Goal: Check status: Check status

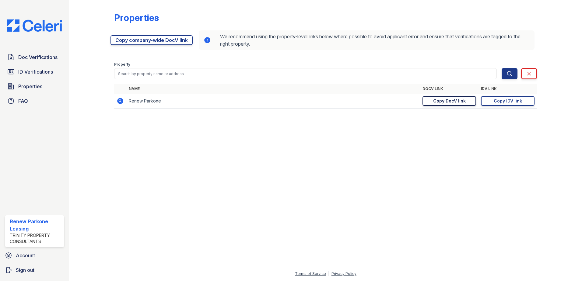
click at [434, 98] on div "Copy DocV link" at bounding box center [449, 101] width 33 height 6
click at [438, 98] on div "Copy DocV link" at bounding box center [449, 101] width 33 height 6
click at [37, 57] on span "Doc Verifications" at bounding box center [37, 57] width 39 height 7
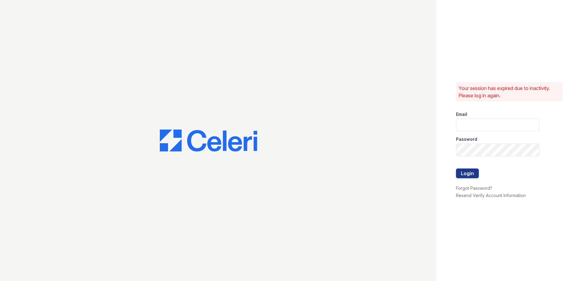
type input "renewparkone@trinity-pm.com"
click at [470, 174] on button "Login" at bounding box center [467, 174] width 23 height 10
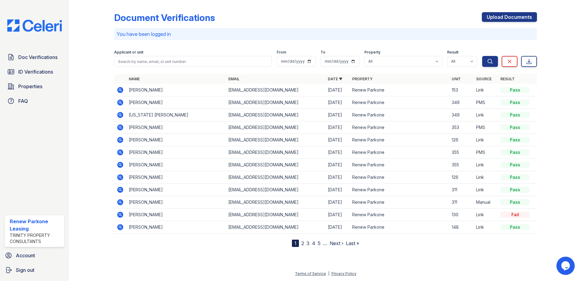
click at [120, 88] on icon at bounding box center [120, 90] width 6 height 6
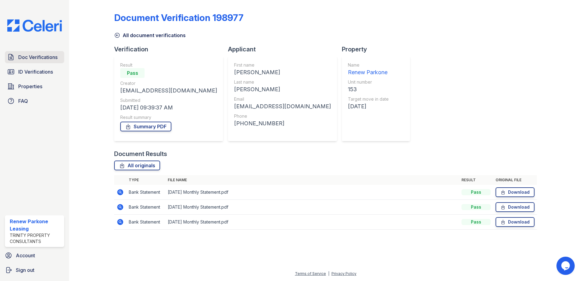
click at [40, 58] on span "Doc Verifications" at bounding box center [37, 57] width 39 height 7
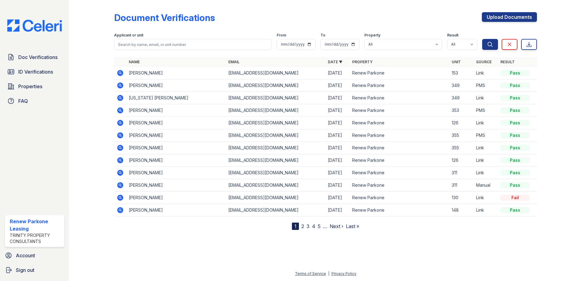
click at [122, 99] on icon at bounding box center [120, 98] width 6 height 6
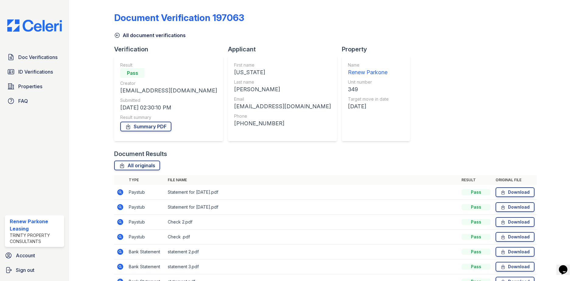
click at [116, 35] on icon at bounding box center [117, 35] width 5 height 5
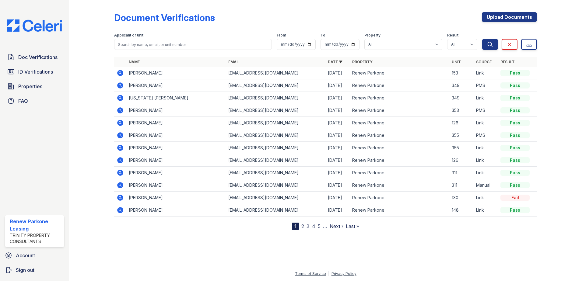
click at [119, 83] on icon at bounding box center [120, 85] width 6 height 6
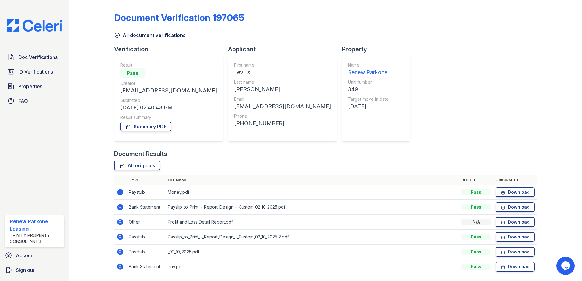
click at [121, 195] on icon at bounding box center [120, 192] width 6 height 6
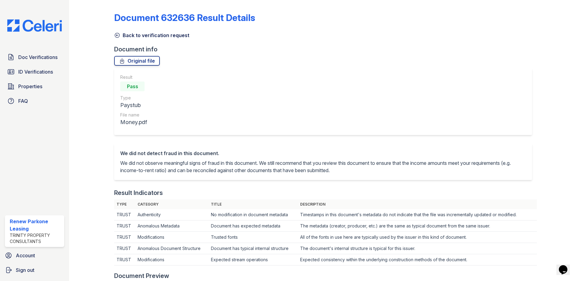
click at [117, 35] on icon at bounding box center [117, 35] width 5 height 5
